Goal: Leave review/rating

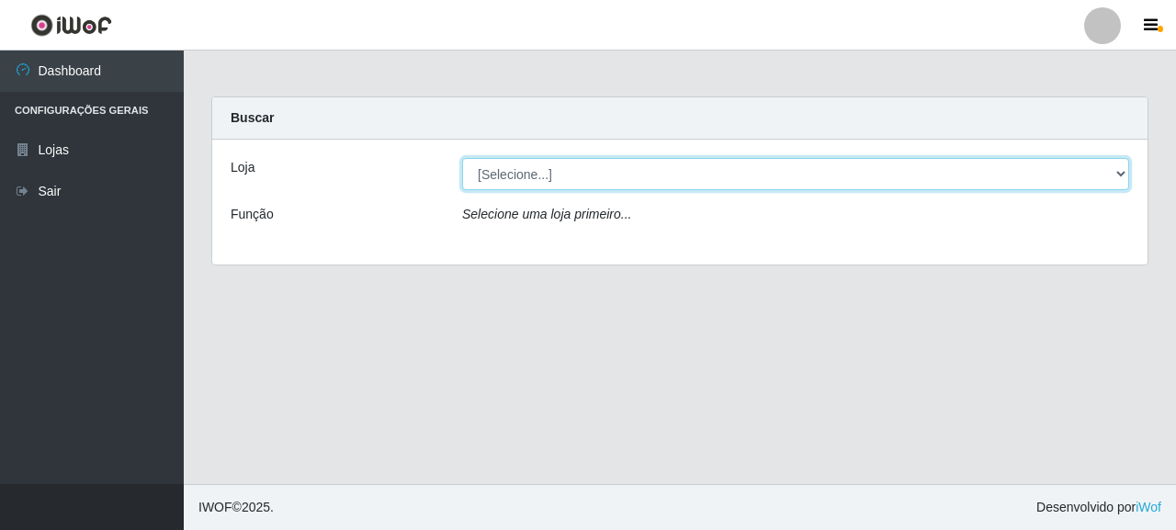
drag, startPoint x: 604, startPoint y: 167, endPoint x: 609, endPoint y: 232, distance: 65.5
click at [604, 167] on select "[Selecione...] Supermercado Queiroz - [GEOGRAPHIC_DATA]" at bounding box center [795, 174] width 667 height 32
select select "496"
click at [462, 158] on select "[Selecione...] Supermercado Queiroz - [GEOGRAPHIC_DATA]" at bounding box center [795, 174] width 667 height 32
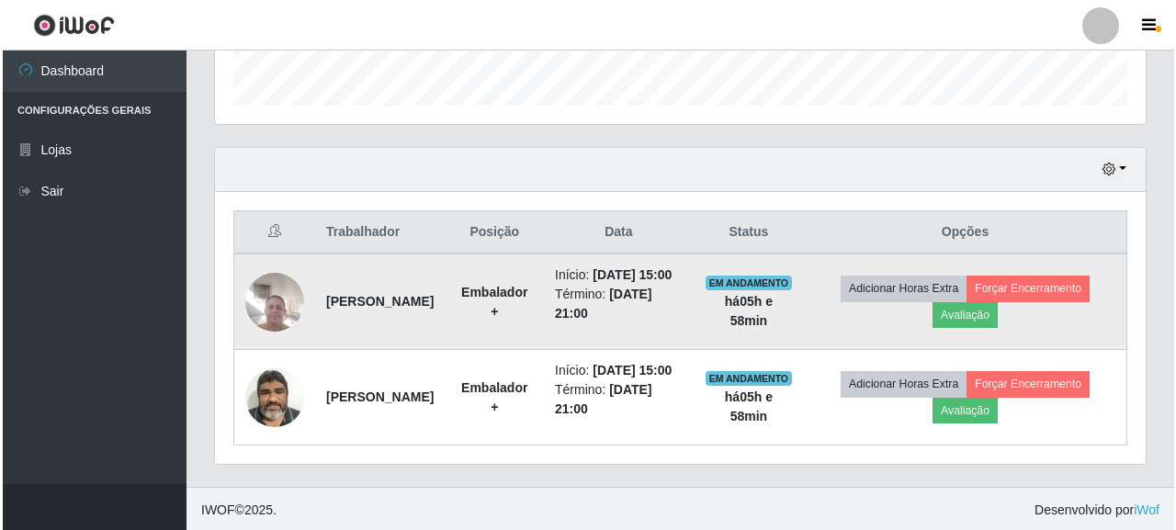
scroll to position [593, 0]
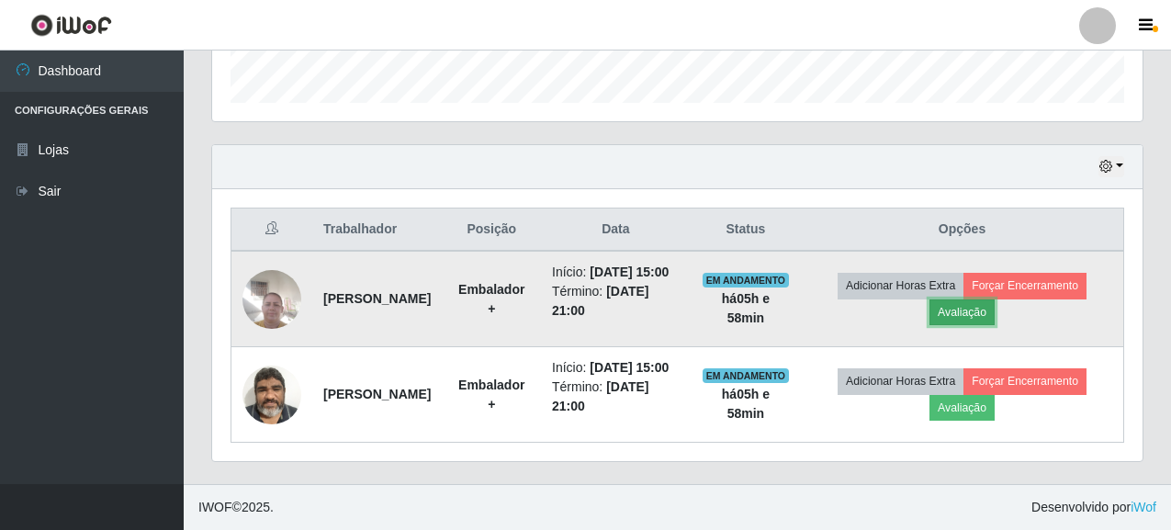
click at [970, 300] on button "Avaliação" at bounding box center [962, 313] width 65 height 26
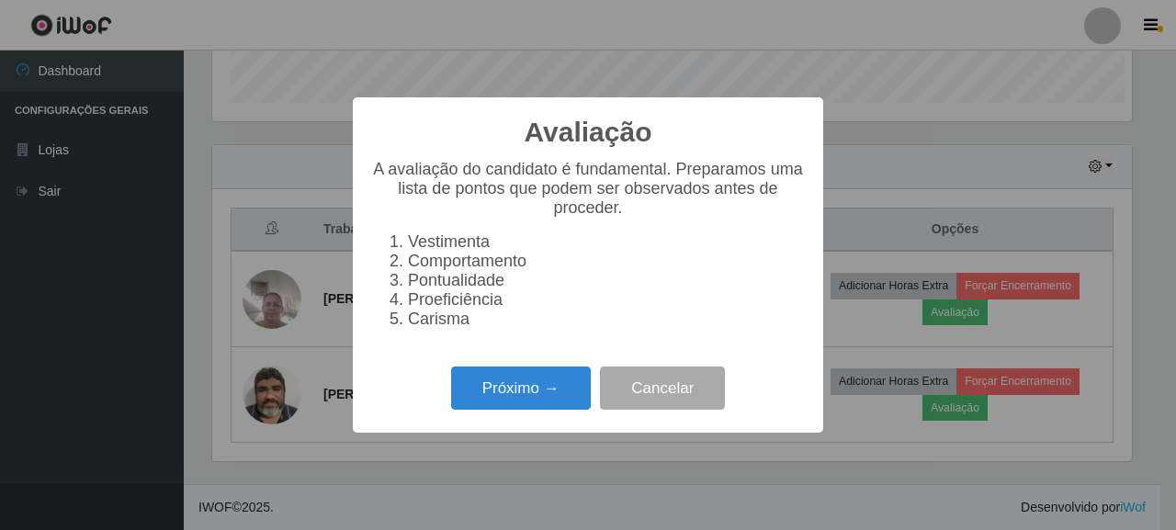
scroll to position [381, 920]
click at [502, 385] on button "Próximo →" at bounding box center [521, 388] width 140 height 43
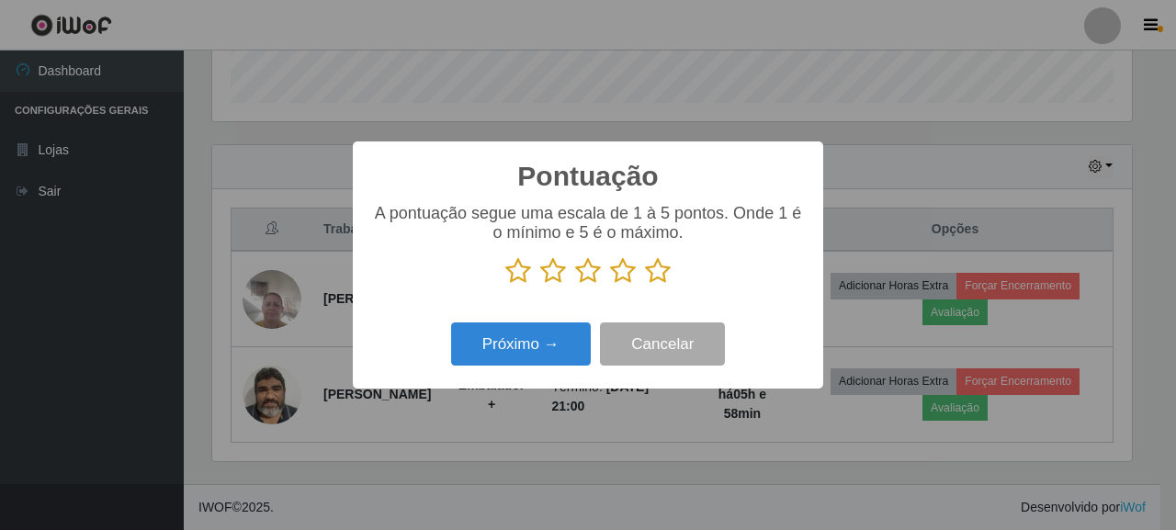
scroll to position [918337, 917799]
click at [647, 277] on icon at bounding box center [658, 271] width 26 height 28
click at [645, 285] on input "radio" at bounding box center [645, 285] width 0 height 0
click at [661, 262] on icon at bounding box center [658, 271] width 26 height 28
click at [645, 285] on input "radio" at bounding box center [645, 285] width 0 height 0
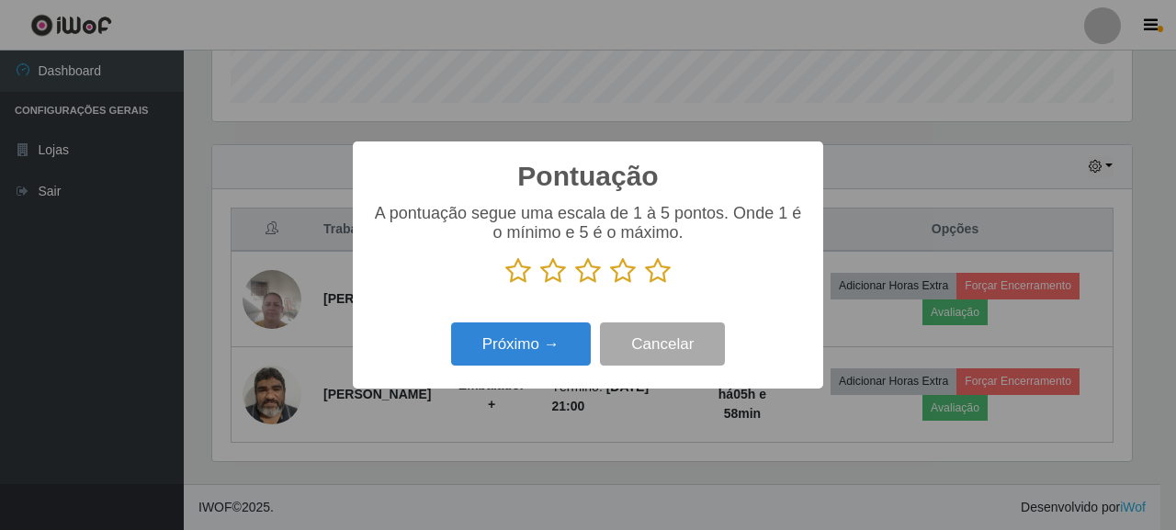
click at [660, 271] on icon at bounding box center [658, 271] width 26 height 28
click at [645, 285] on input "radio" at bounding box center [645, 285] width 0 height 0
click at [664, 266] on icon at bounding box center [658, 271] width 26 height 28
click at [645, 285] on input "radio" at bounding box center [645, 285] width 0 height 0
click at [660, 270] on icon at bounding box center [658, 271] width 26 height 28
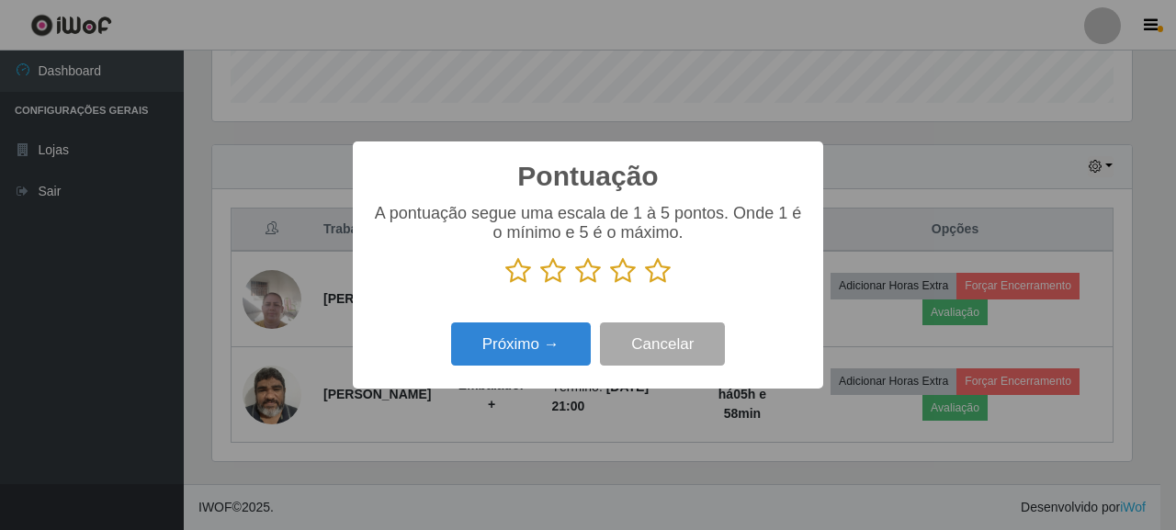
click at [645, 285] on input "radio" at bounding box center [645, 285] width 0 height 0
click at [652, 274] on icon at bounding box center [658, 271] width 26 height 28
click at [645, 285] on input "radio" at bounding box center [645, 285] width 0 height 0
click at [654, 270] on icon at bounding box center [658, 271] width 26 height 28
click at [645, 285] on input "radio" at bounding box center [645, 285] width 0 height 0
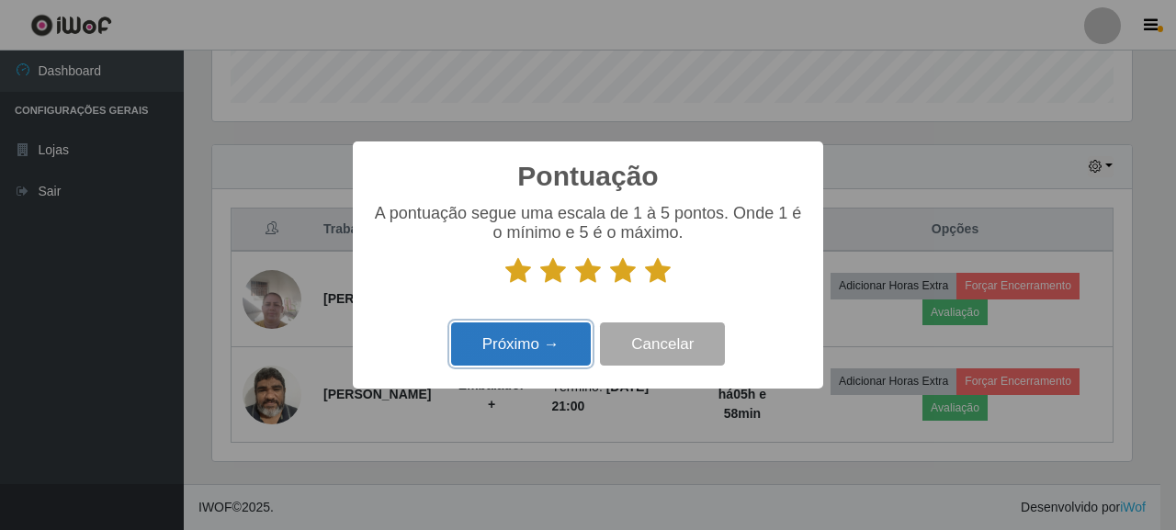
click at [545, 340] on button "Próximo →" at bounding box center [521, 343] width 140 height 43
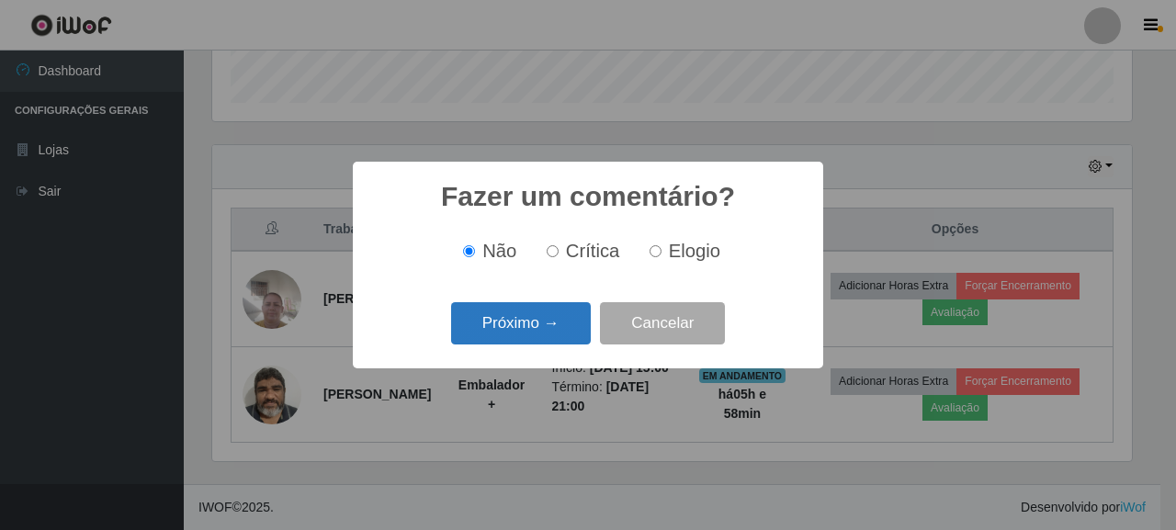
click at [540, 317] on button "Próximo →" at bounding box center [521, 323] width 140 height 43
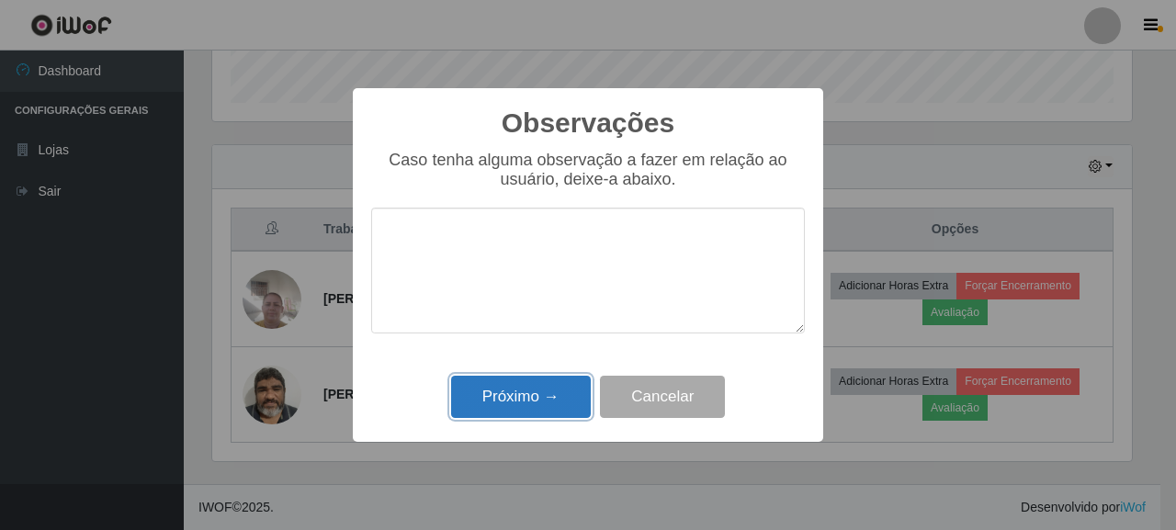
click at [544, 400] on button "Próximo →" at bounding box center [521, 397] width 140 height 43
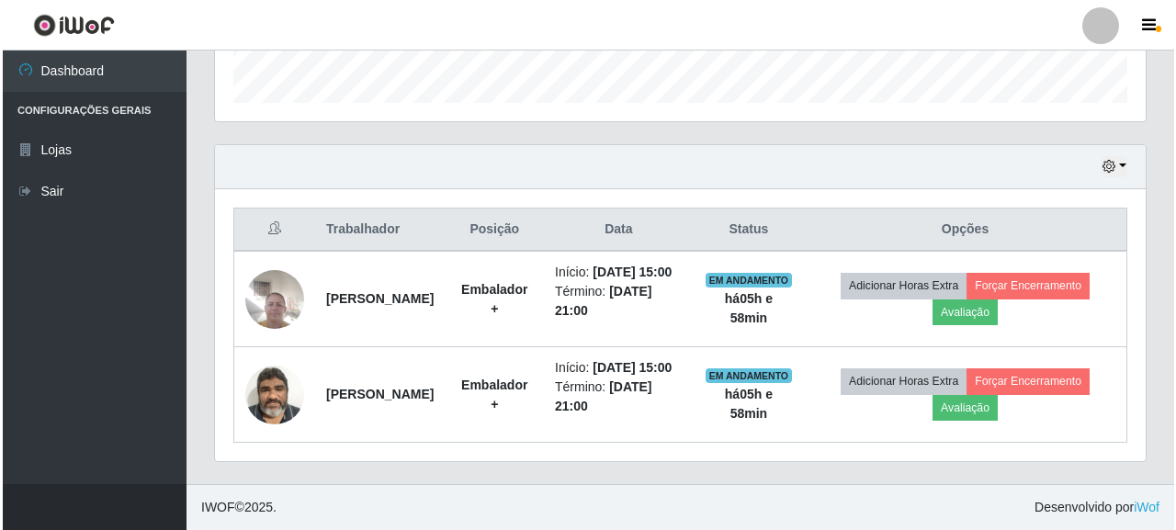
scroll to position [381, 931]
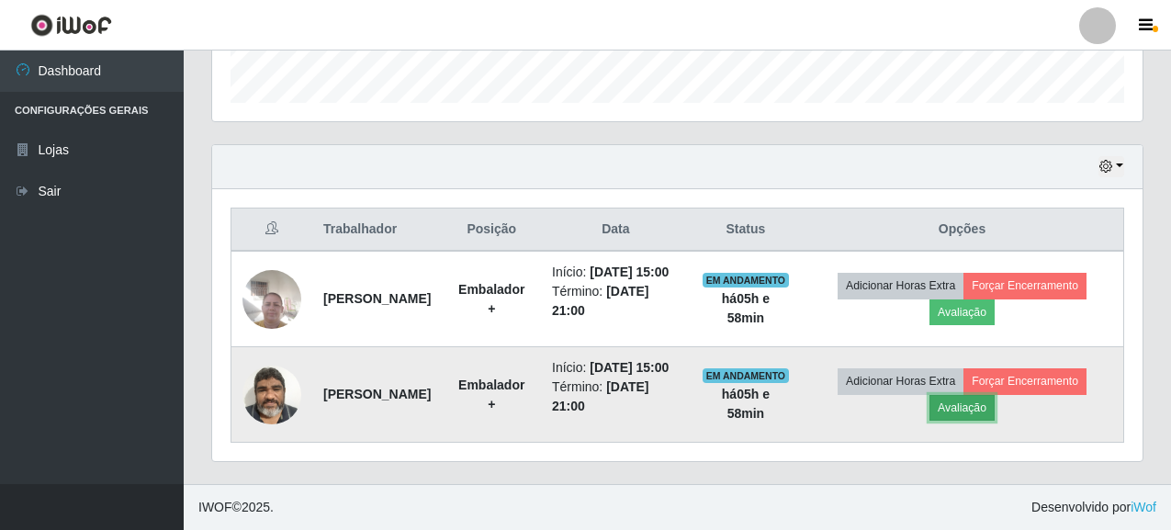
click at [977, 402] on button "Avaliação" at bounding box center [962, 408] width 65 height 26
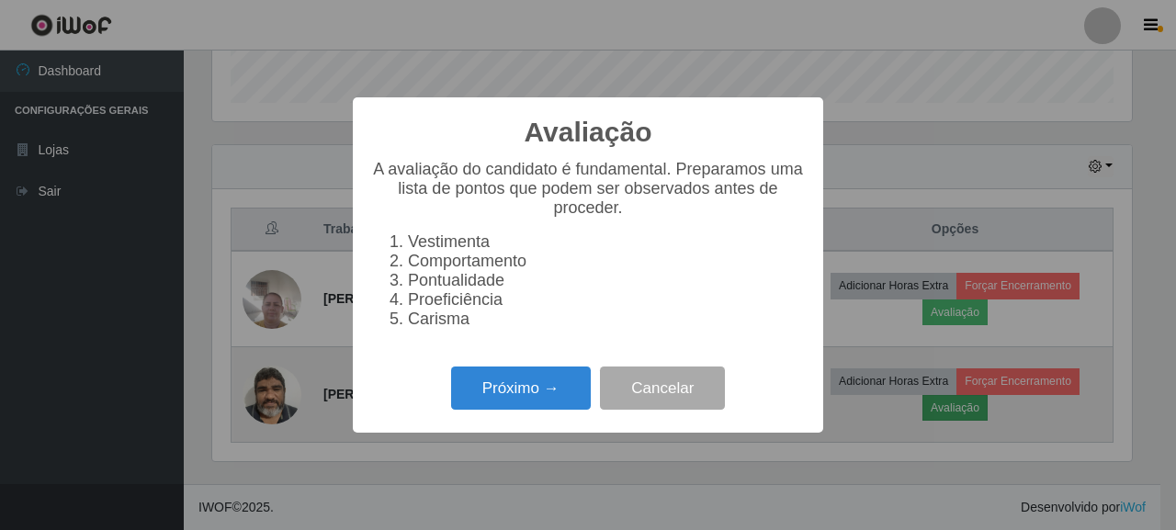
scroll to position [381, 920]
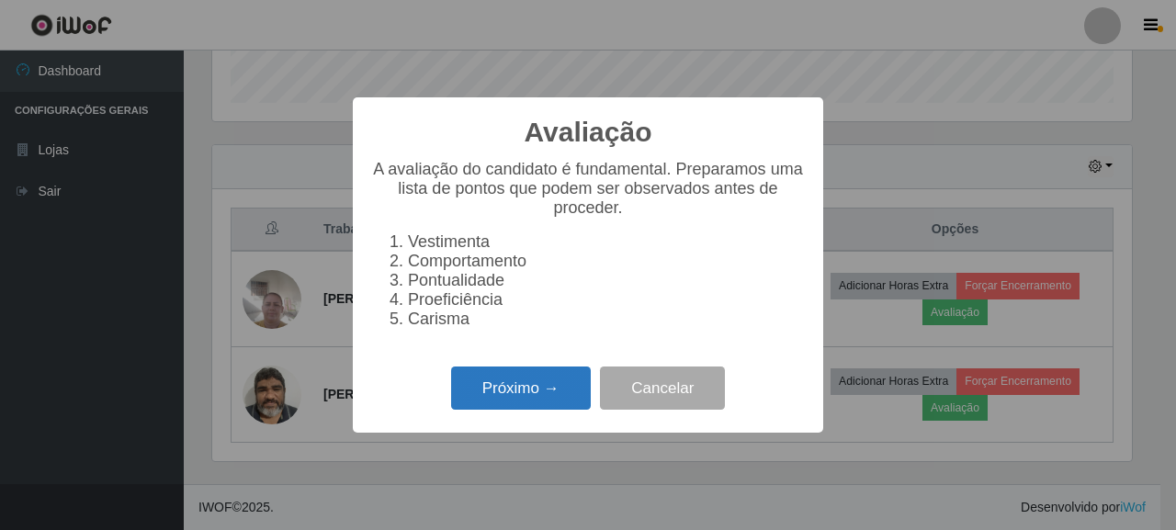
click at [559, 401] on button "Próximo →" at bounding box center [521, 388] width 140 height 43
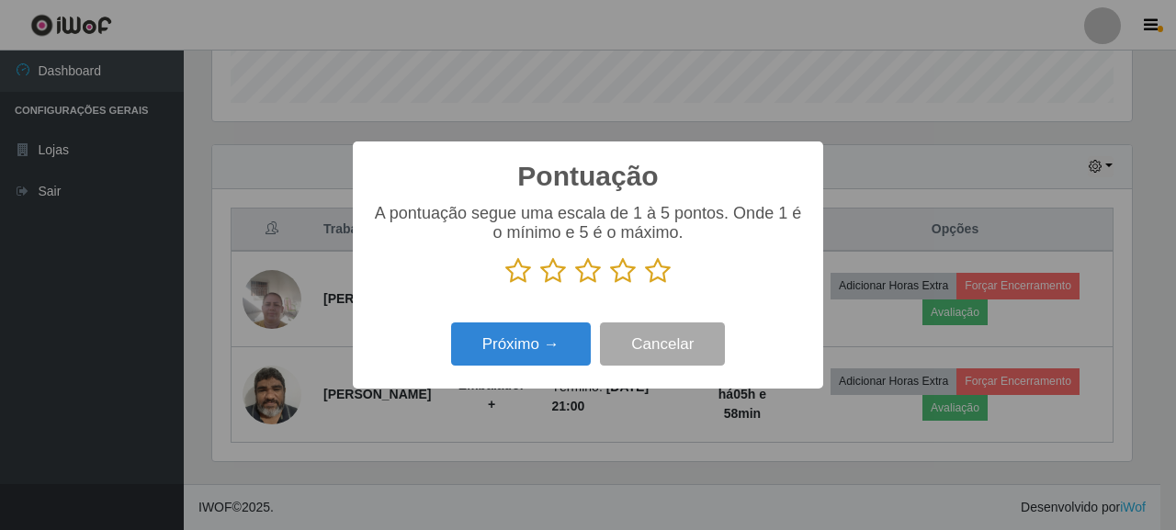
click at [663, 273] on icon at bounding box center [658, 271] width 26 height 28
click at [645, 285] on input "radio" at bounding box center [645, 285] width 0 height 0
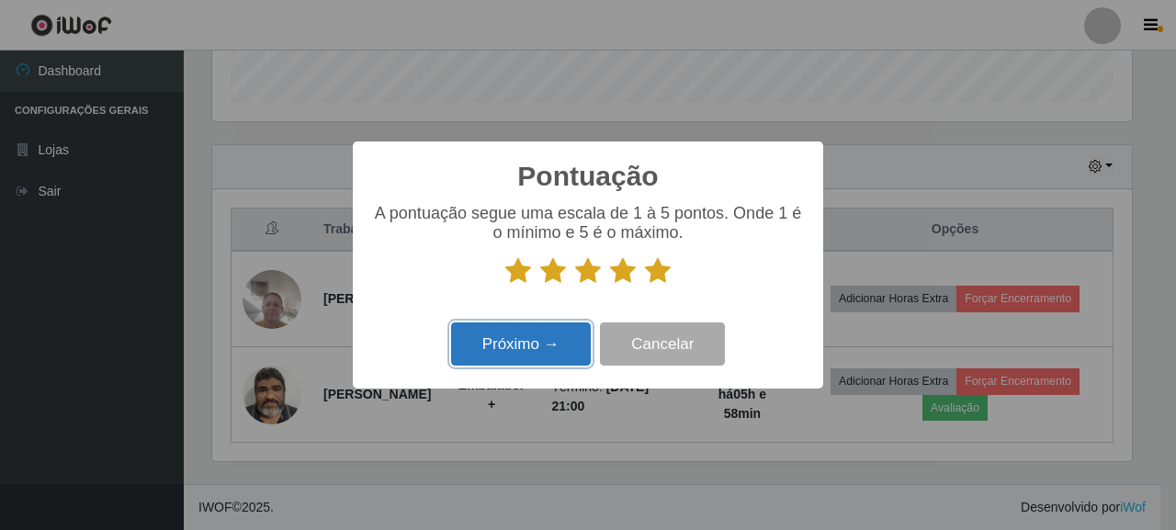
click at [570, 335] on button "Próximo →" at bounding box center [521, 343] width 140 height 43
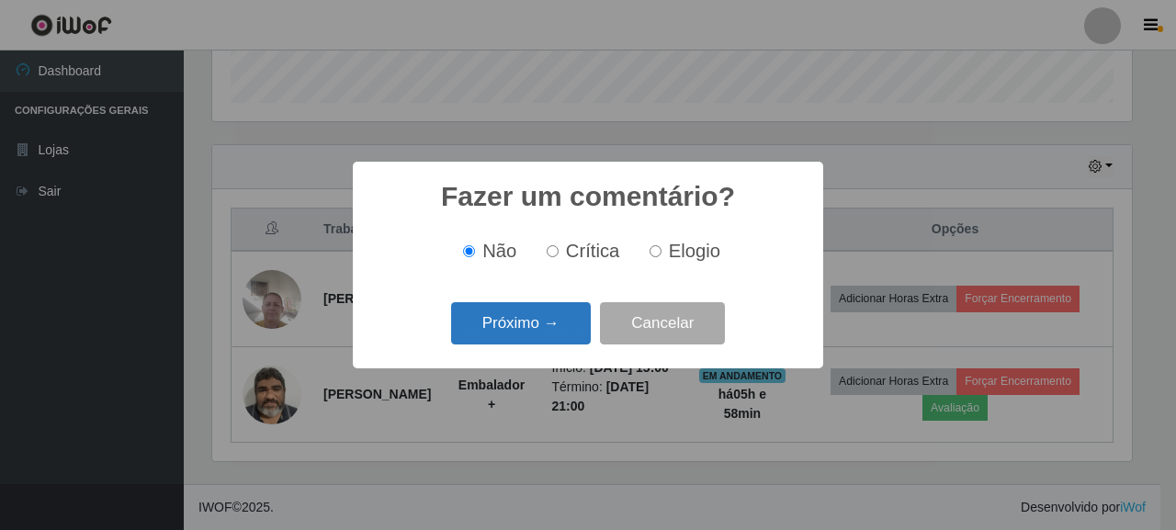
click at [529, 336] on button "Próximo →" at bounding box center [521, 323] width 140 height 43
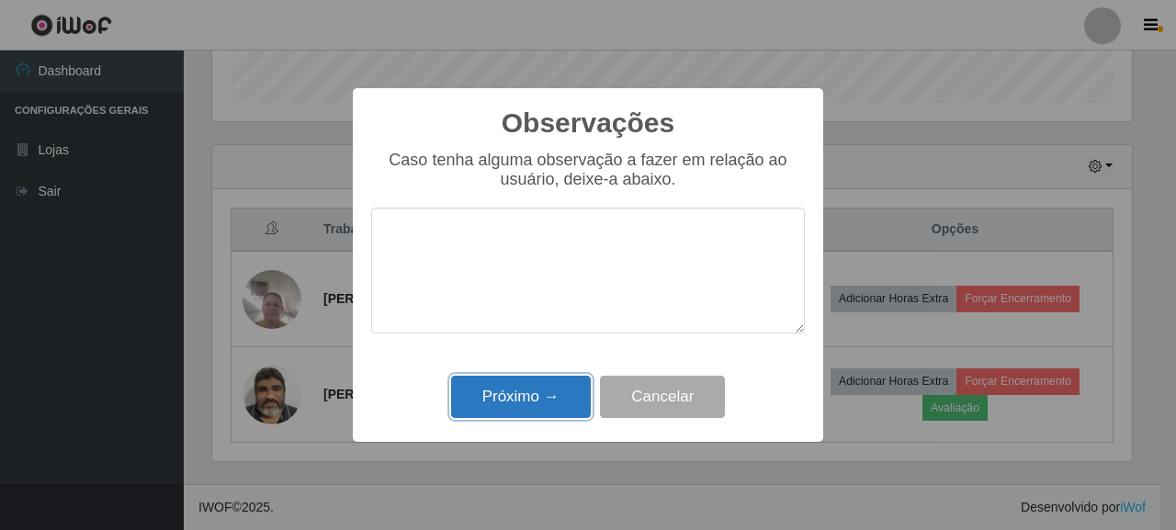
click at [560, 400] on button "Próximo →" at bounding box center [521, 397] width 140 height 43
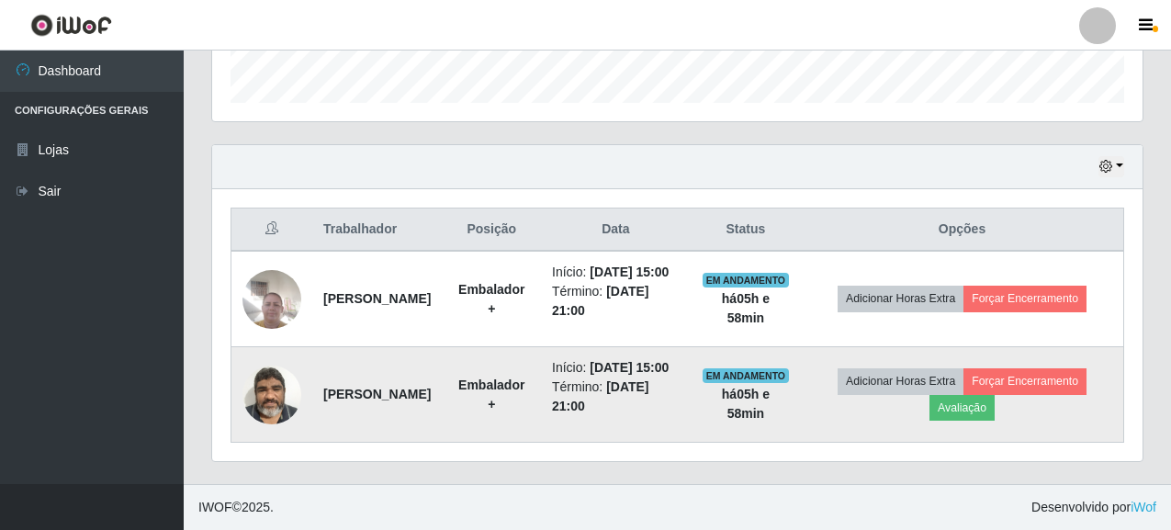
scroll to position [554, 0]
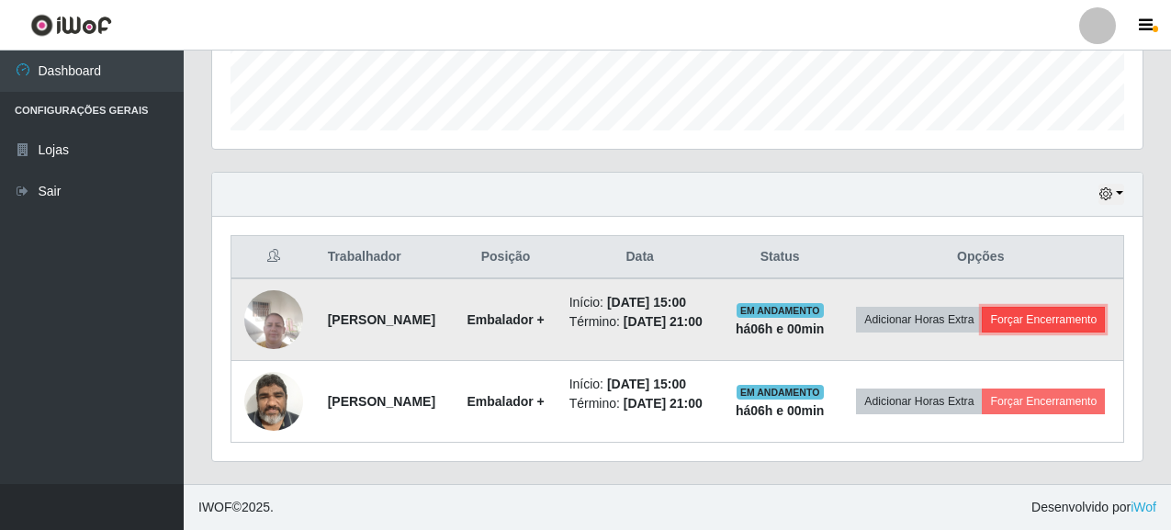
click at [982, 308] on button "Forçar Encerramento" at bounding box center [1043, 320] width 123 height 26
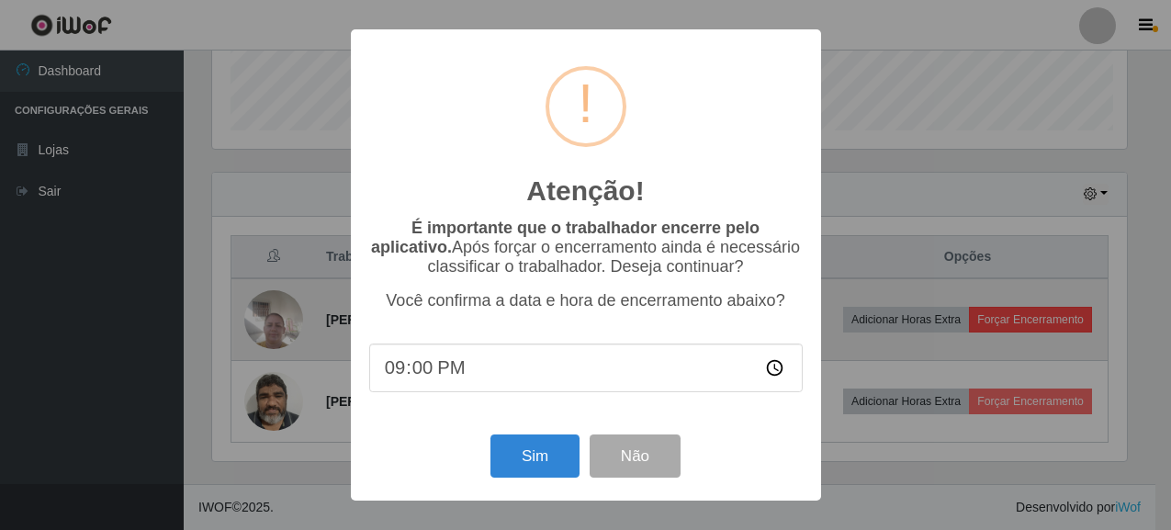
scroll to position [381, 920]
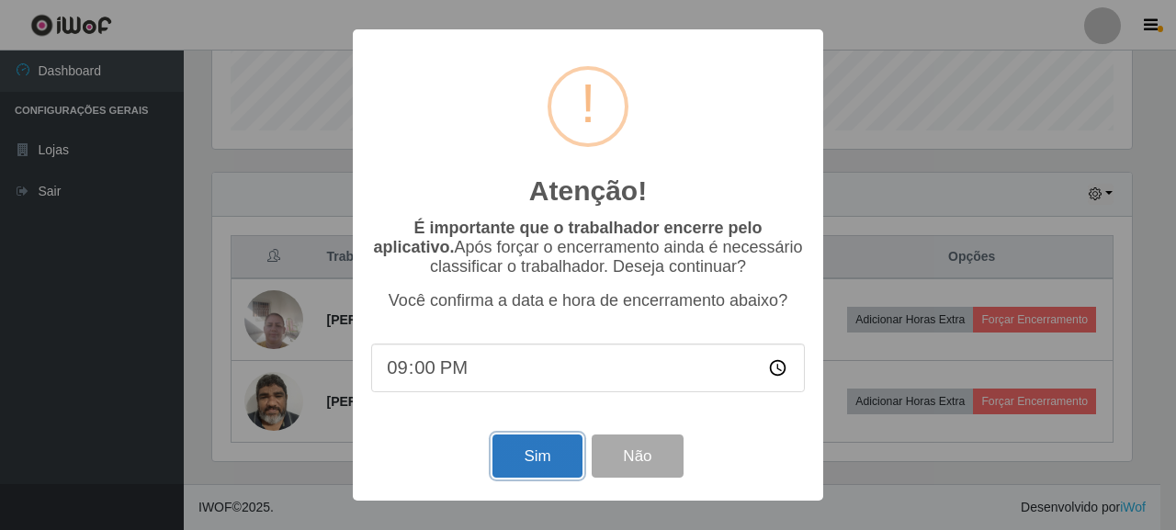
click at [543, 470] on button "Sim" at bounding box center [536, 456] width 89 height 43
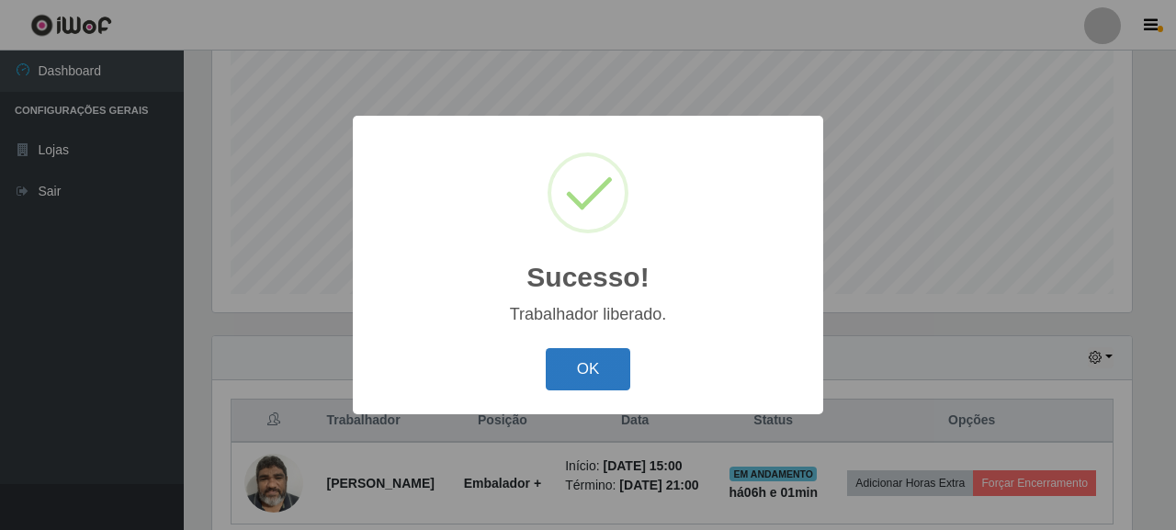
click at [611, 368] on button "OK" at bounding box center [588, 369] width 85 height 43
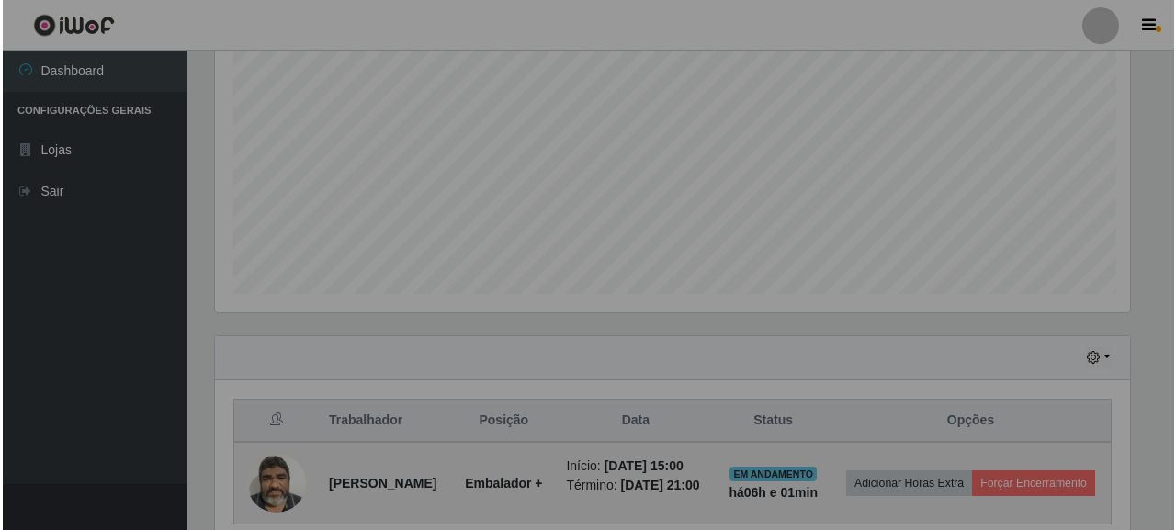
scroll to position [381, 931]
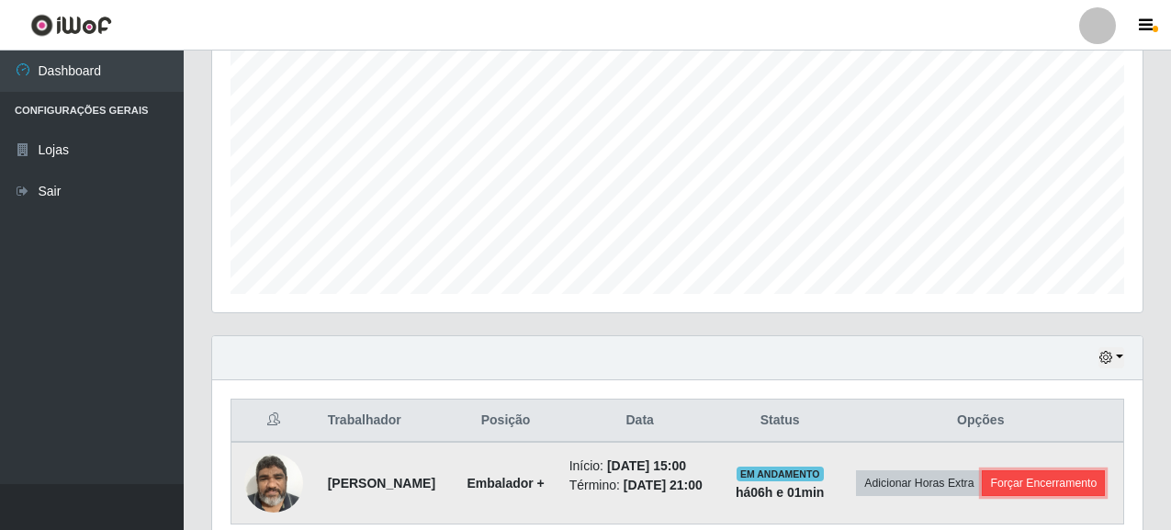
click at [982, 496] on button "Forçar Encerramento" at bounding box center [1043, 483] width 123 height 26
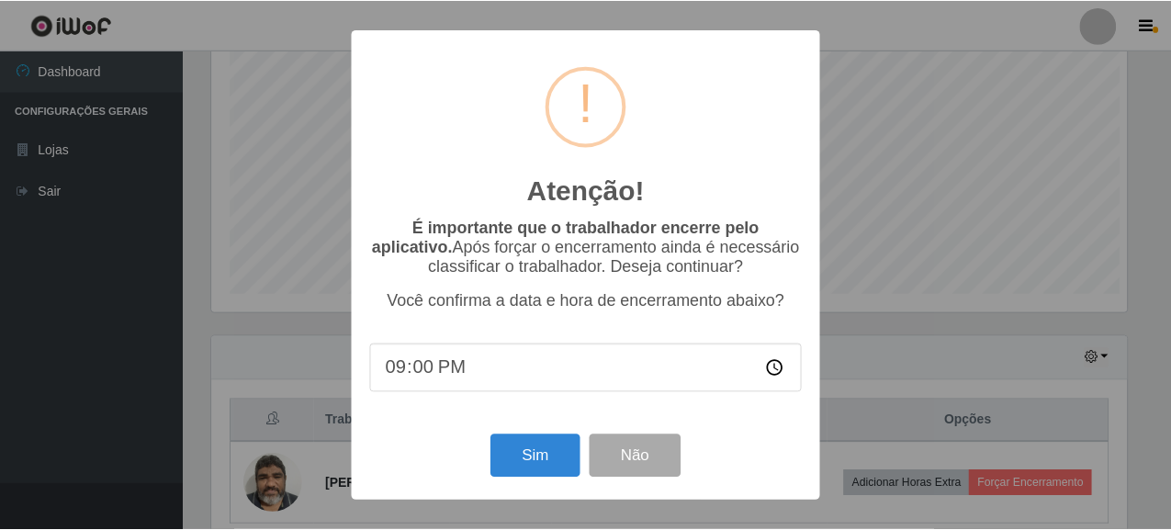
scroll to position [381, 920]
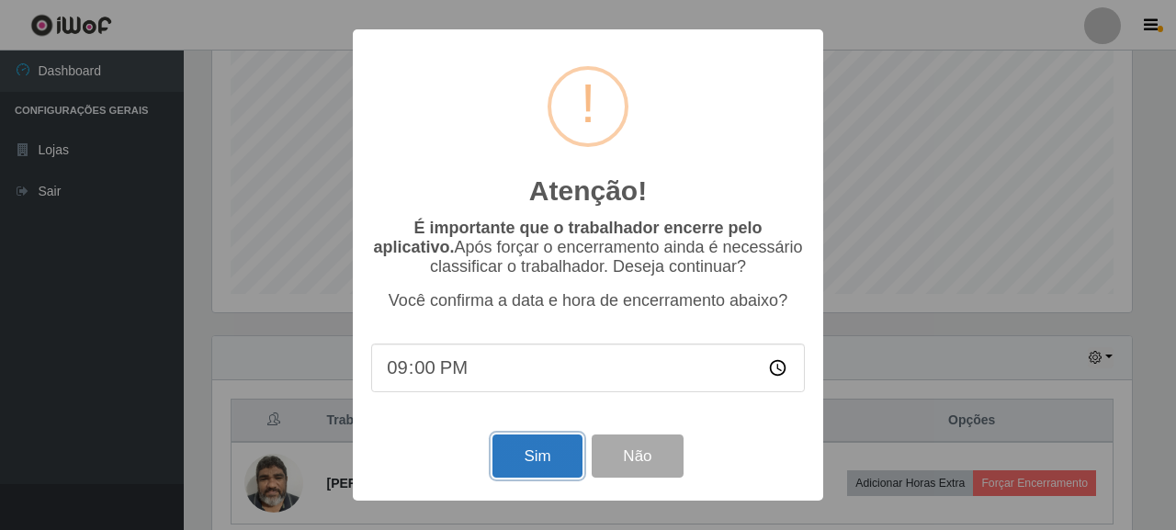
click at [549, 457] on button "Sim" at bounding box center [536, 456] width 89 height 43
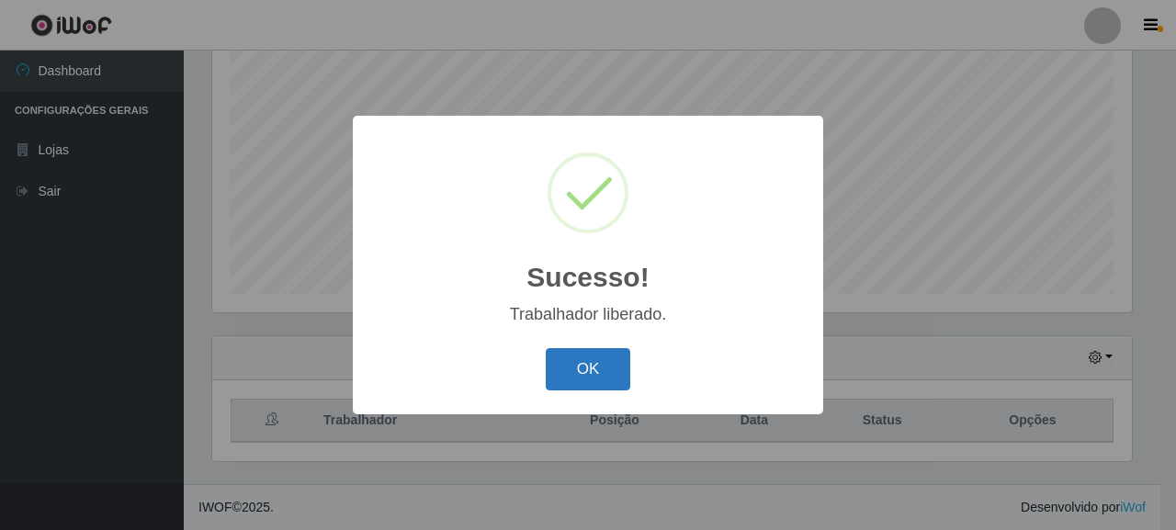
click at [586, 355] on button "OK" at bounding box center [588, 369] width 85 height 43
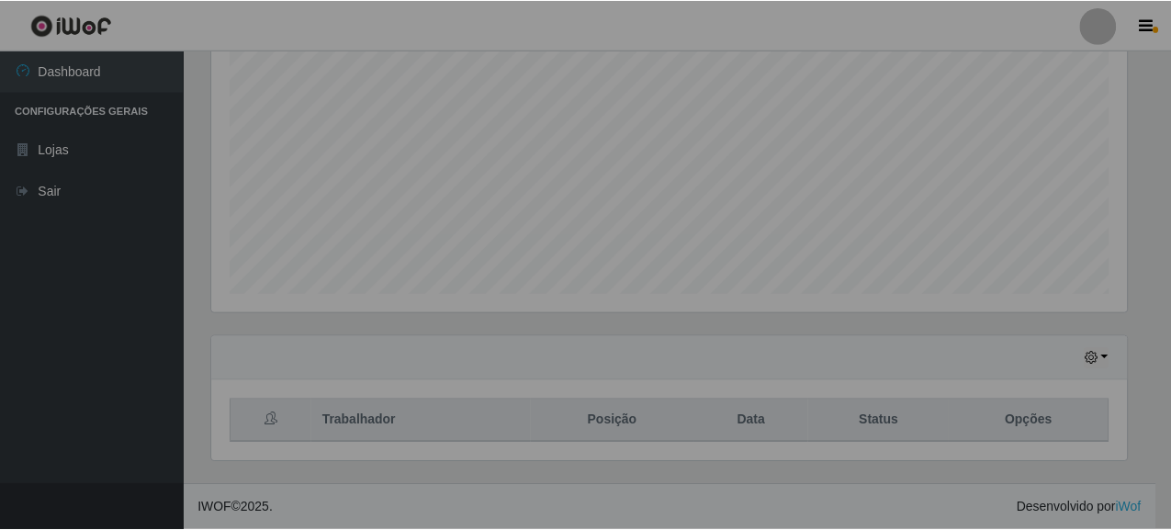
scroll to position [381, 931]
